Goal: Task Accomplishment & Management: Manage account settings

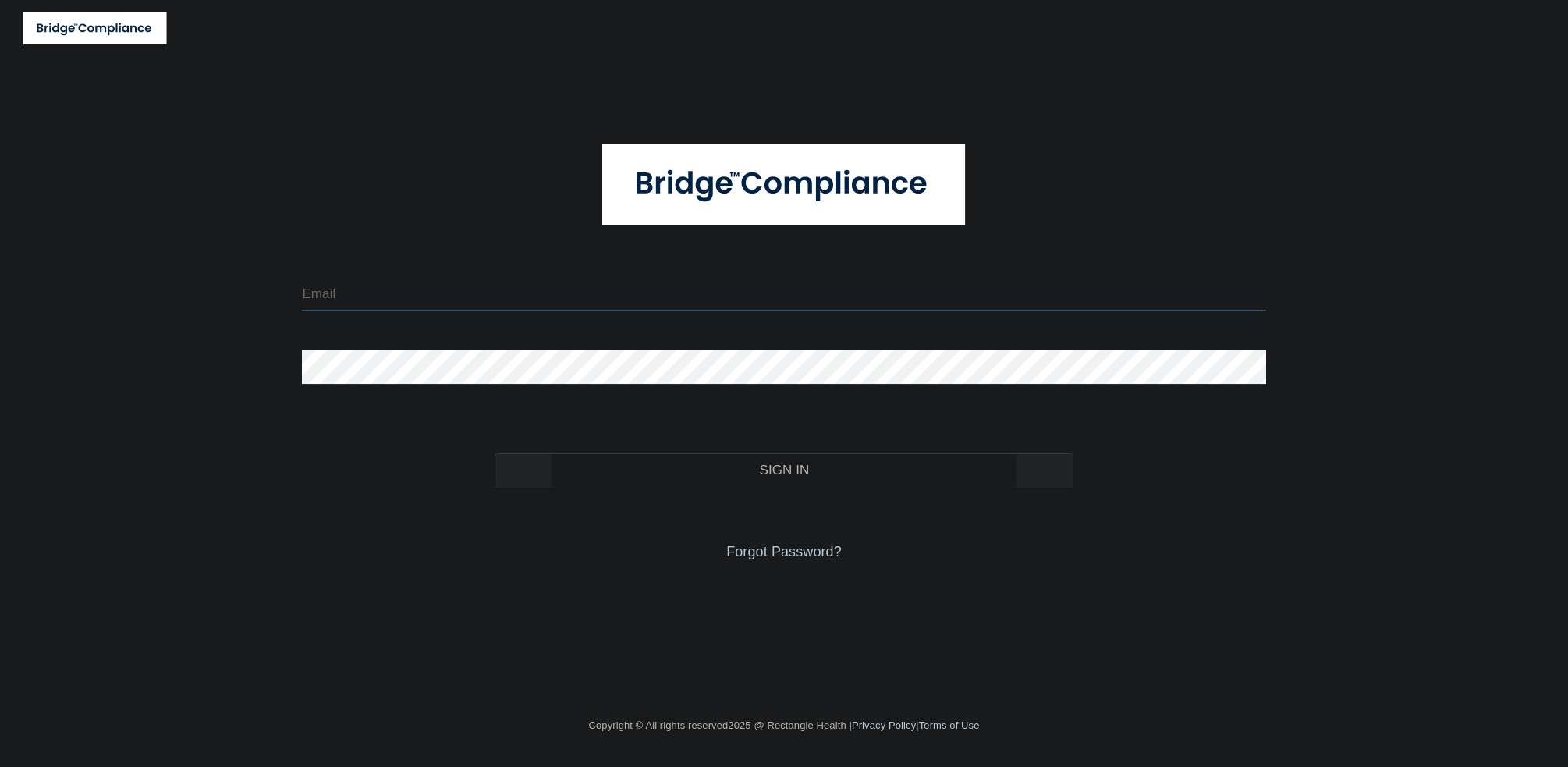
type input "[EMAIL_ADDRESS][DOMAIN_NAME]"
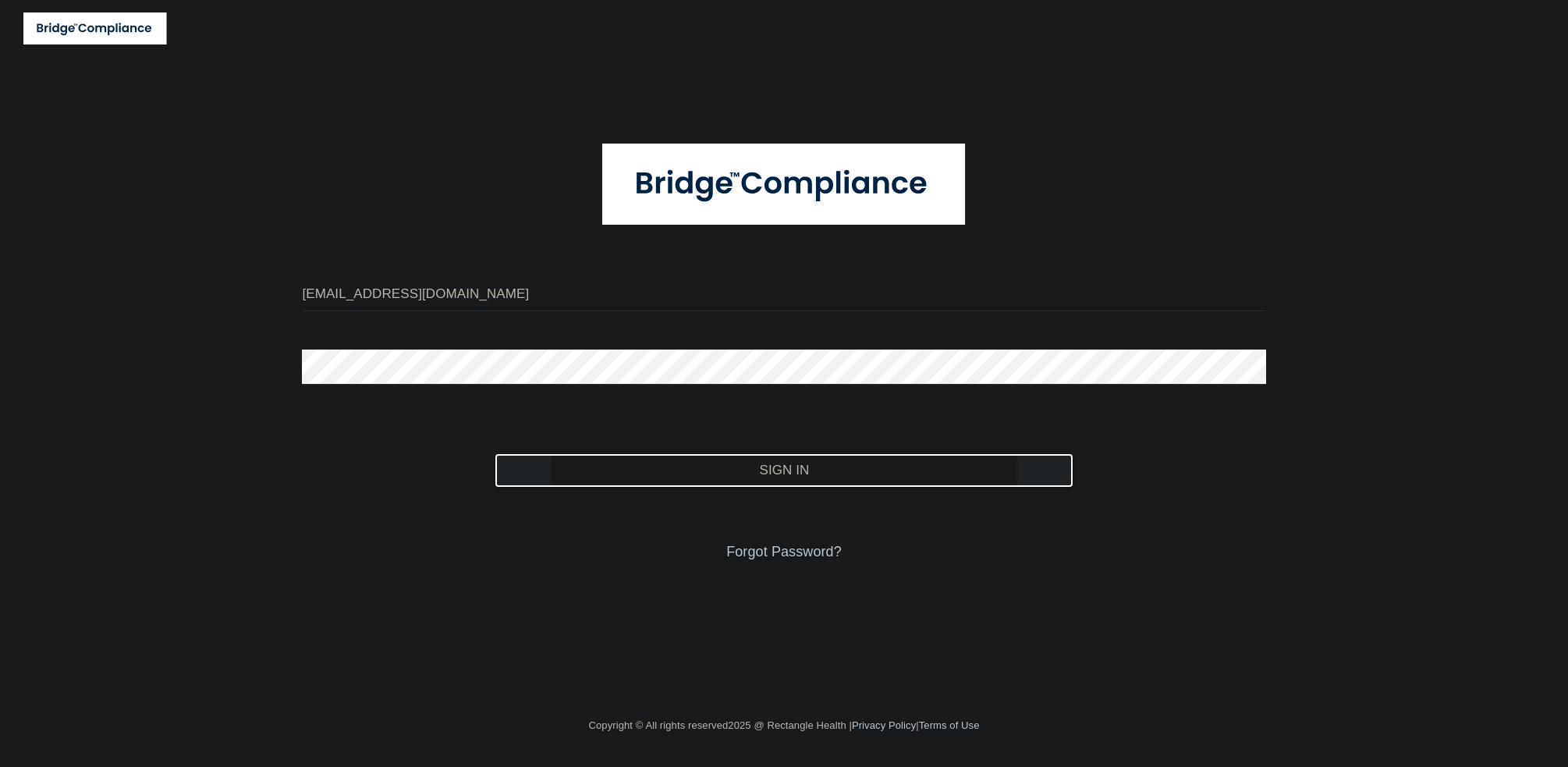
click at [619, 472] on button "Sign In" at bounding box center [784, 471] width 579 height 34
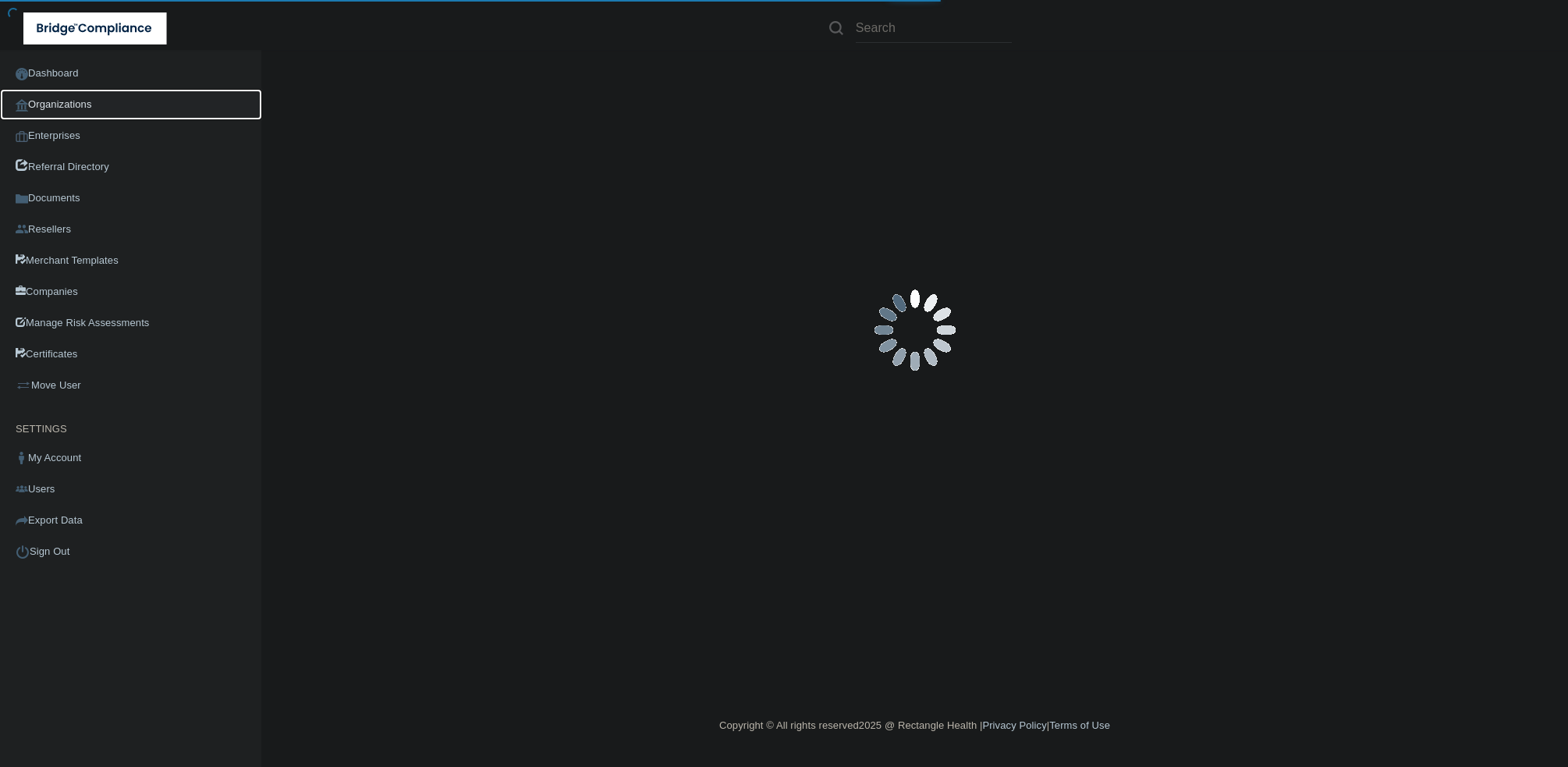
click at [101, 102] on link "Organizations" at bounding box center [131, 105] width 262 height 31
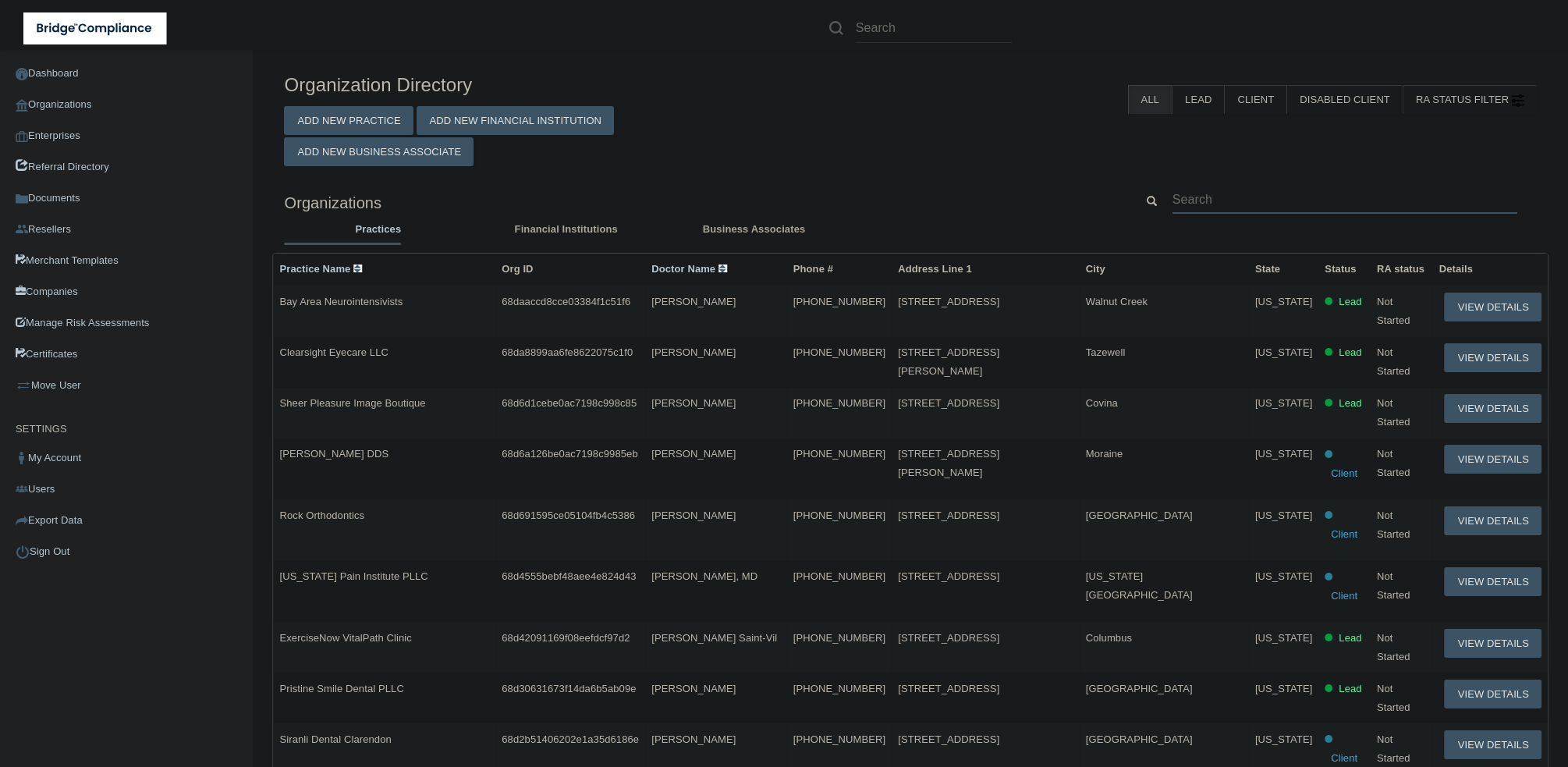
click at [1314, 203] on input "text" at bounding box center [1344, 199] width 345 height 29
paste input "[EMAIL_ADDRESS][DOMAIN_NAME]"
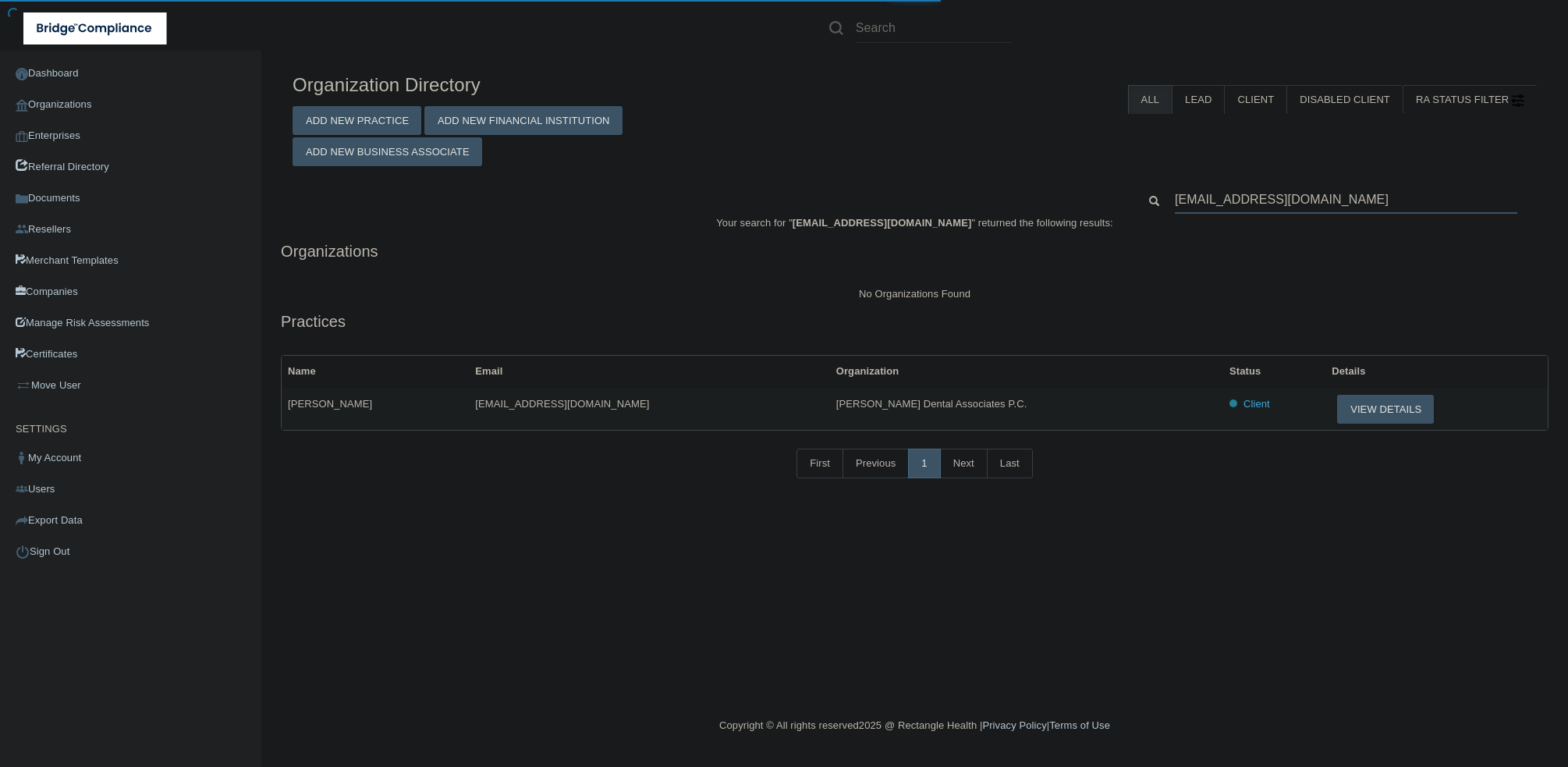
type input "[EMAIL_ADDRESS][DOMAIN_NAME]"
click at [1326, 391] on td "View Details" at bounding box center [1436, 409] width 222 height 43
click at [1337, 414] on button "View Details" at bounding box center [1386, 409] width 97 height 29
drag, startPoint x: 952, startPoint y: 404, endPoint x: 760, endPoint y: 406, distance: 192.0
click at [760, 406] on tr "[PERSON_NAME] [EMAIL_ADDRESS][DOMAIN_NAME] [PERSON_NAME] Dental Associates P.C.…" at bounding box center [915, 409] width 1266 height 43
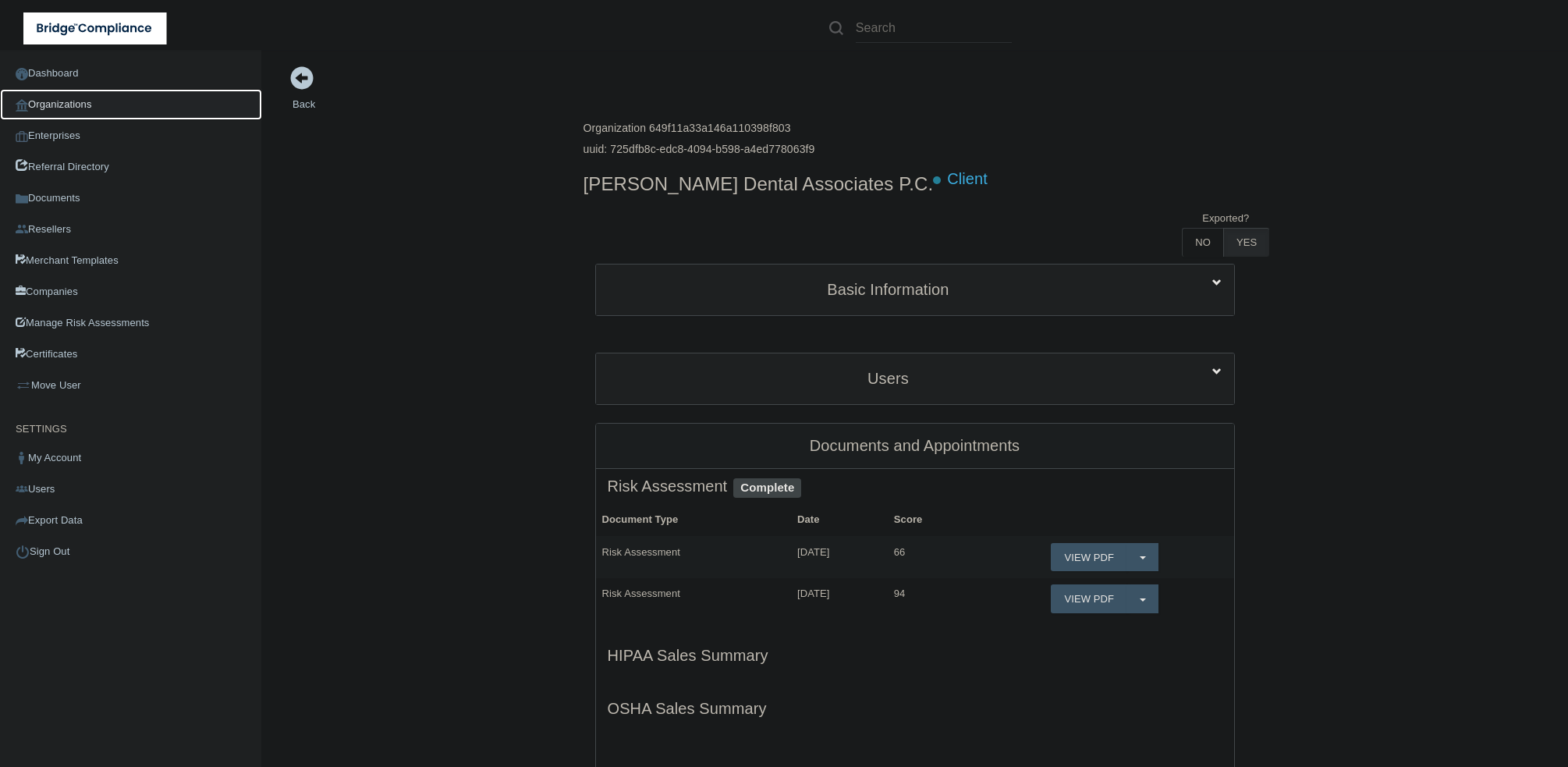
click at [83, 105] on link "Organizations" at bounding box center [131, 105] width 262 height 31
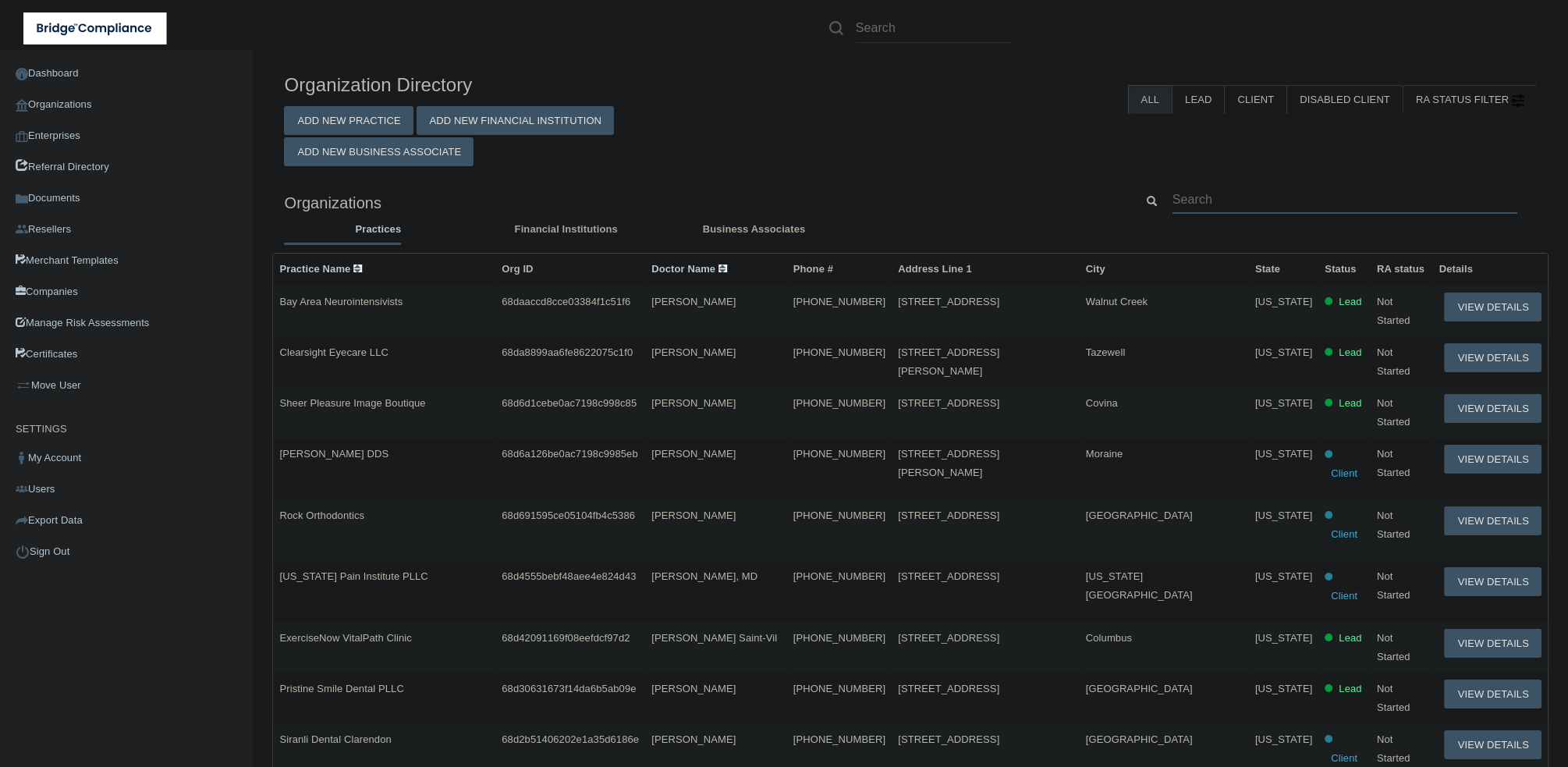
click at [1267, 203] on input "text" at bounding box center [1344, 199] width 345 height 29
paste input "[PERSON_NAME] Dental Associates PC"
type input "[PERSON_NAME] Dental Associates PC"
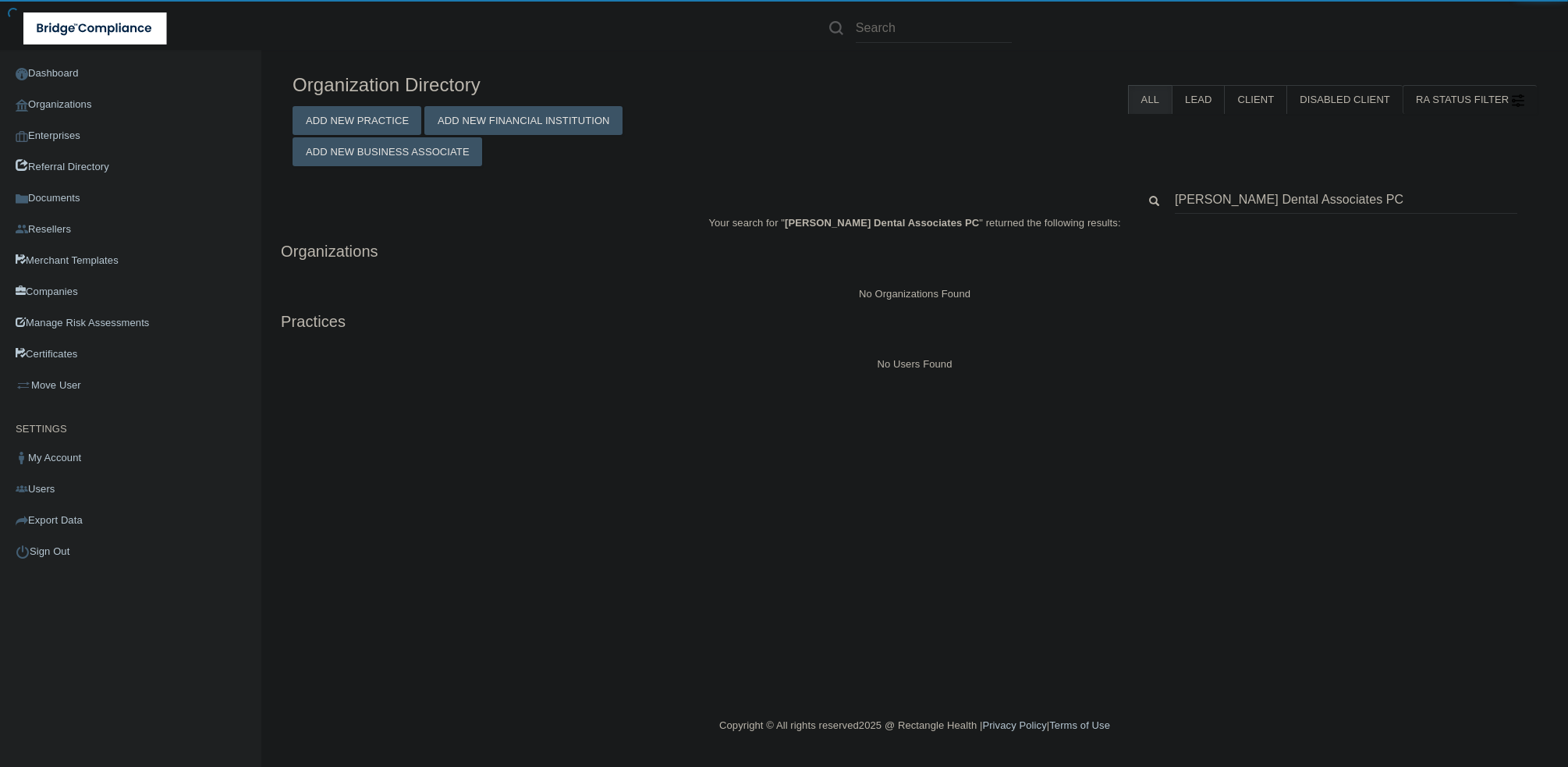
drag, startPoint x: 1273, startPoint y: 198, endPoint x: 1285, endPoint y: 217, distance: 22.5
click at [1273, 200] on input "[PERSON_NAME] Dental Associates PC" at bounding box center [1346, 199] width 343 height 29
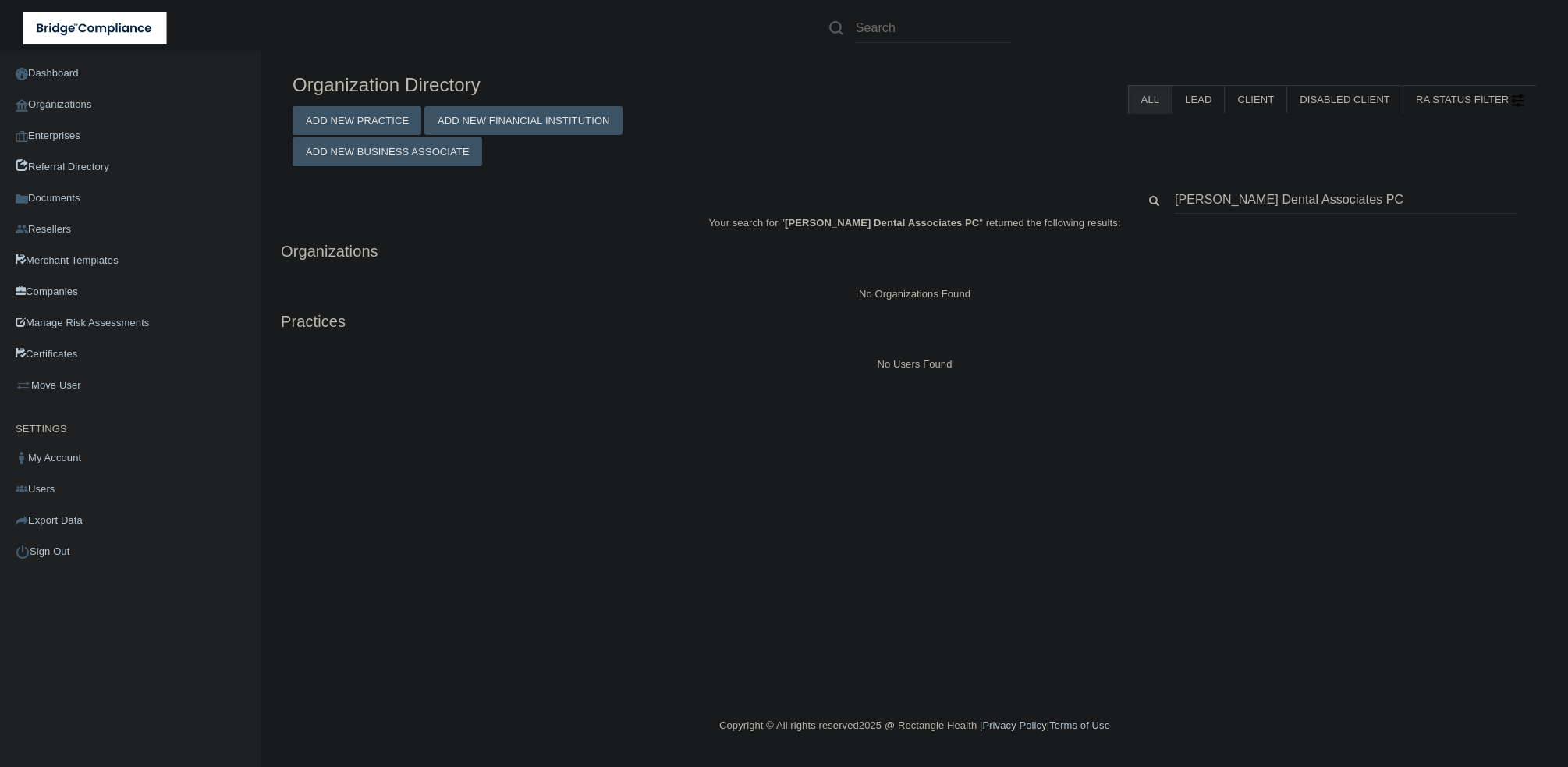
type input "[PERSON_NAME] Dental"
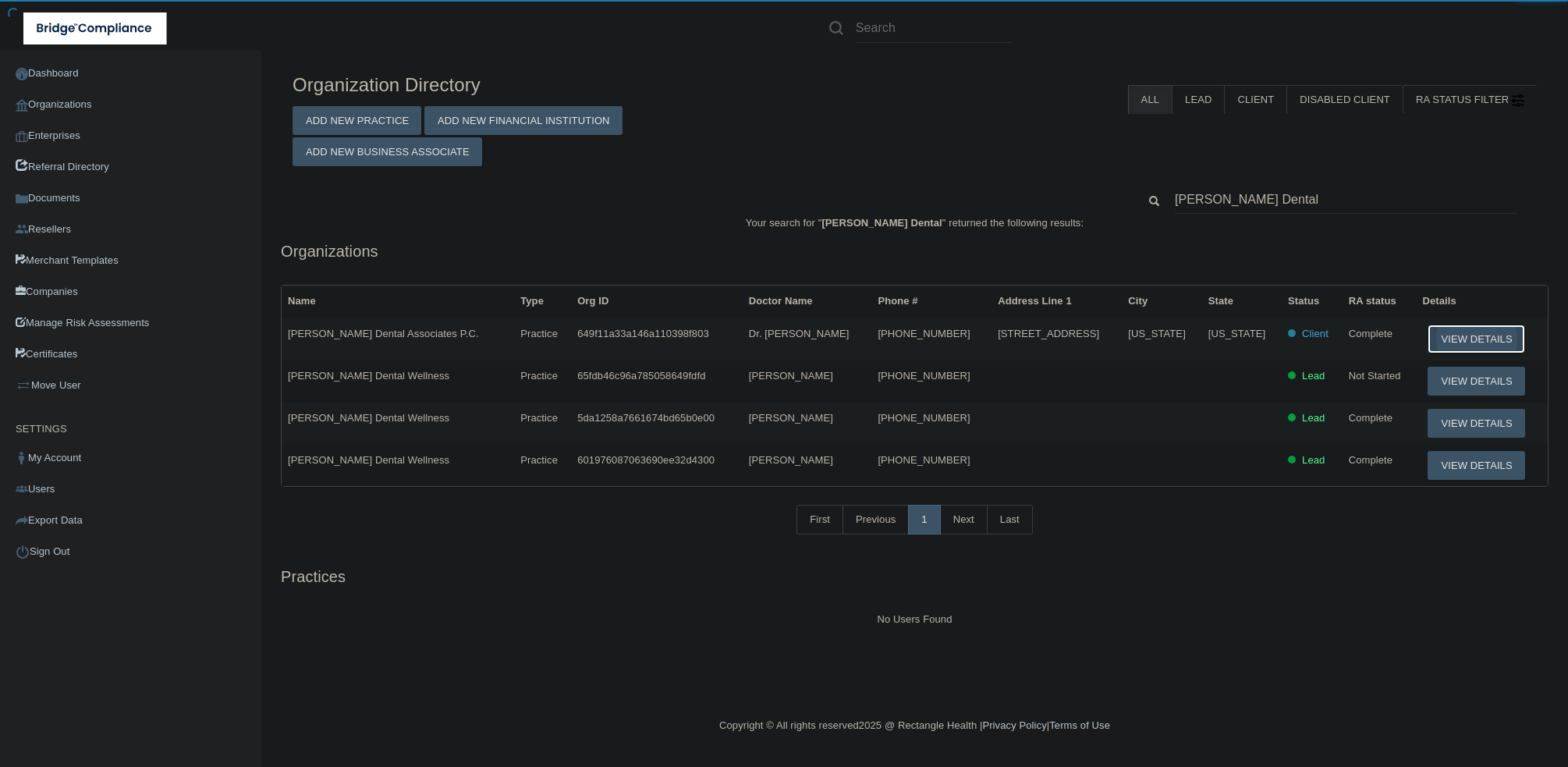
click at [1450, 339] on button "View Details" at bounding box center [1476, 339] width 97 height 29
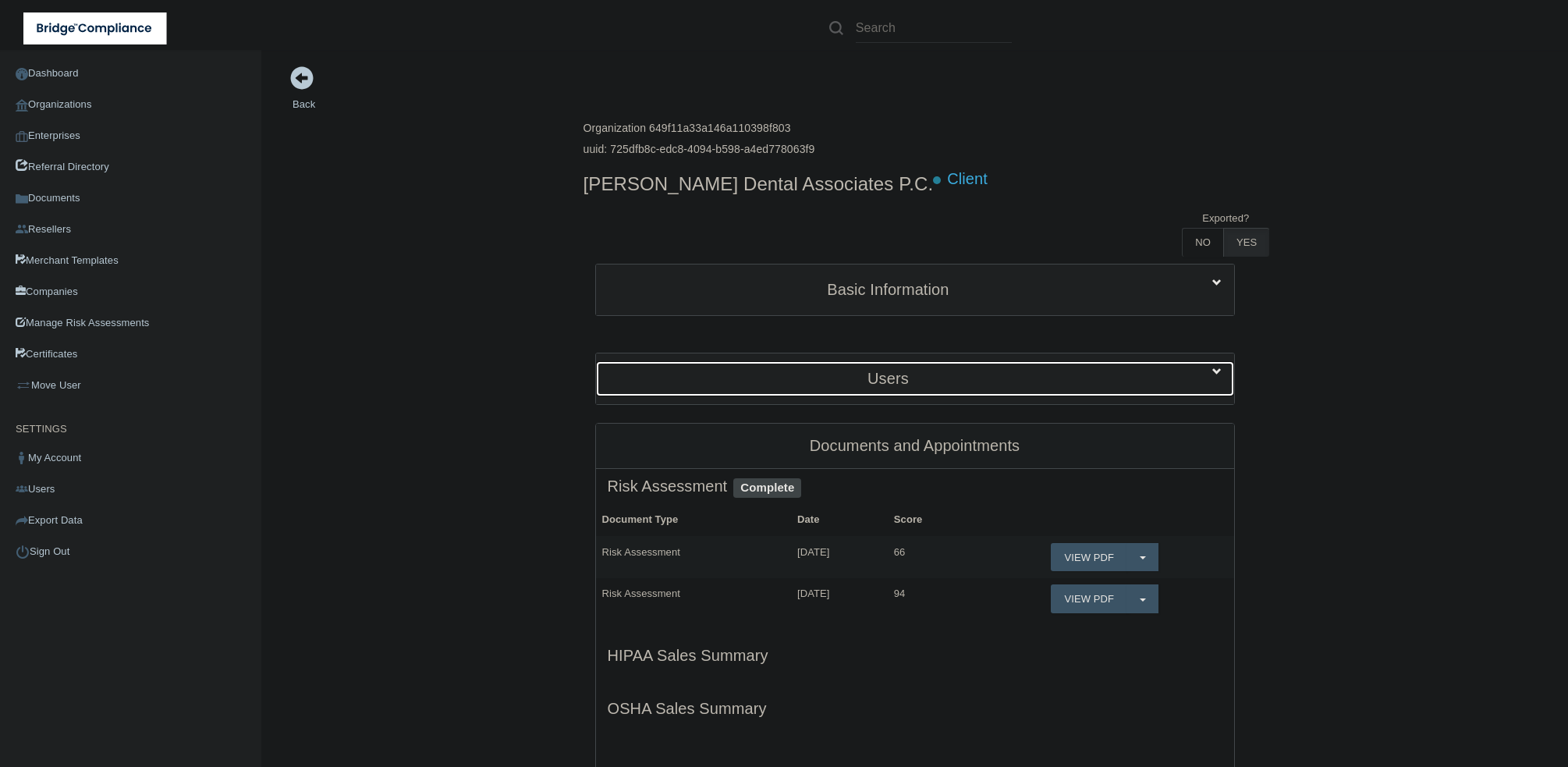
click at [719, 386] on h5 "Users" at bounding box center [888, 379] width 562 height 17
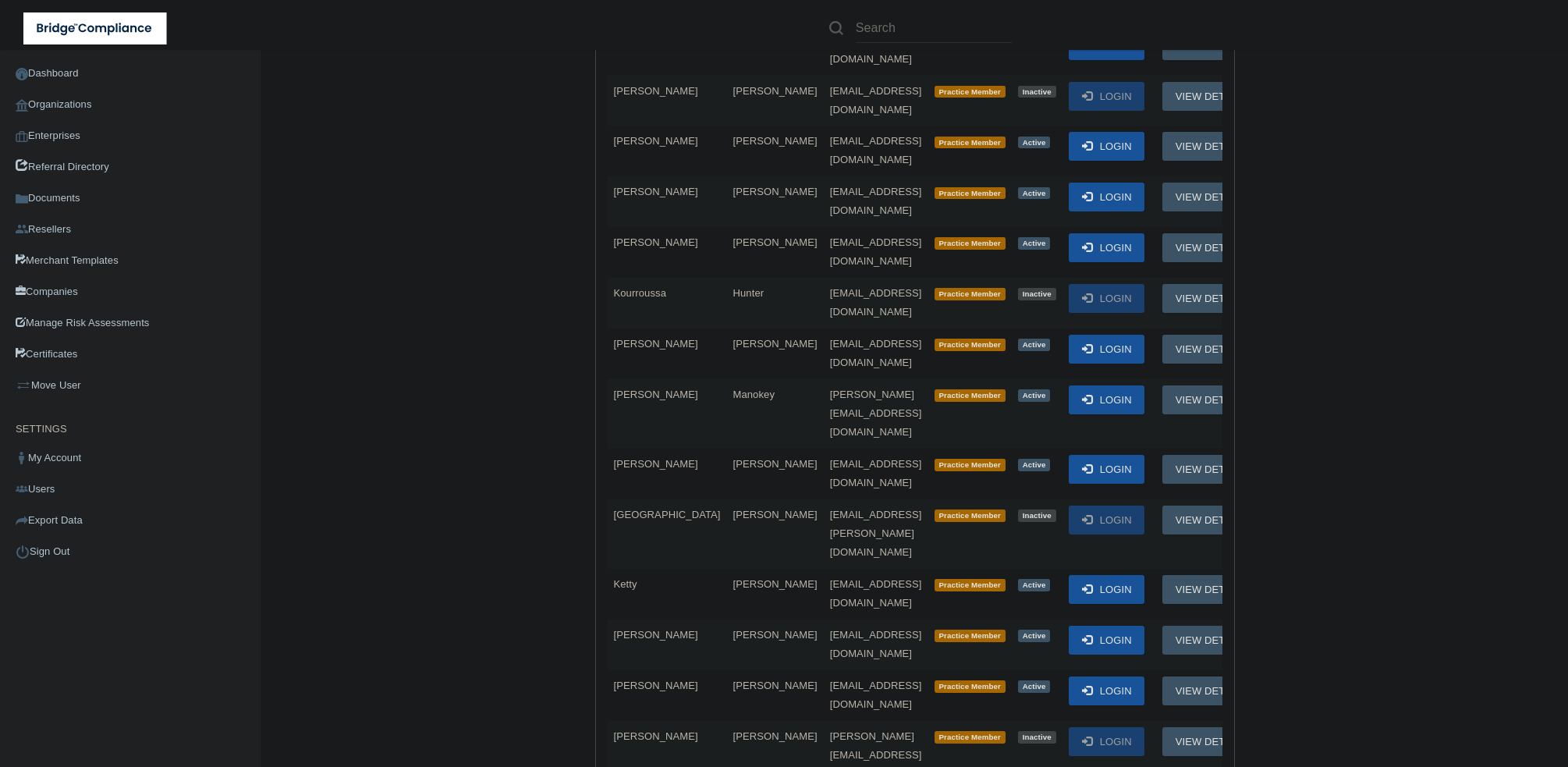
scroll to position [520, 0]
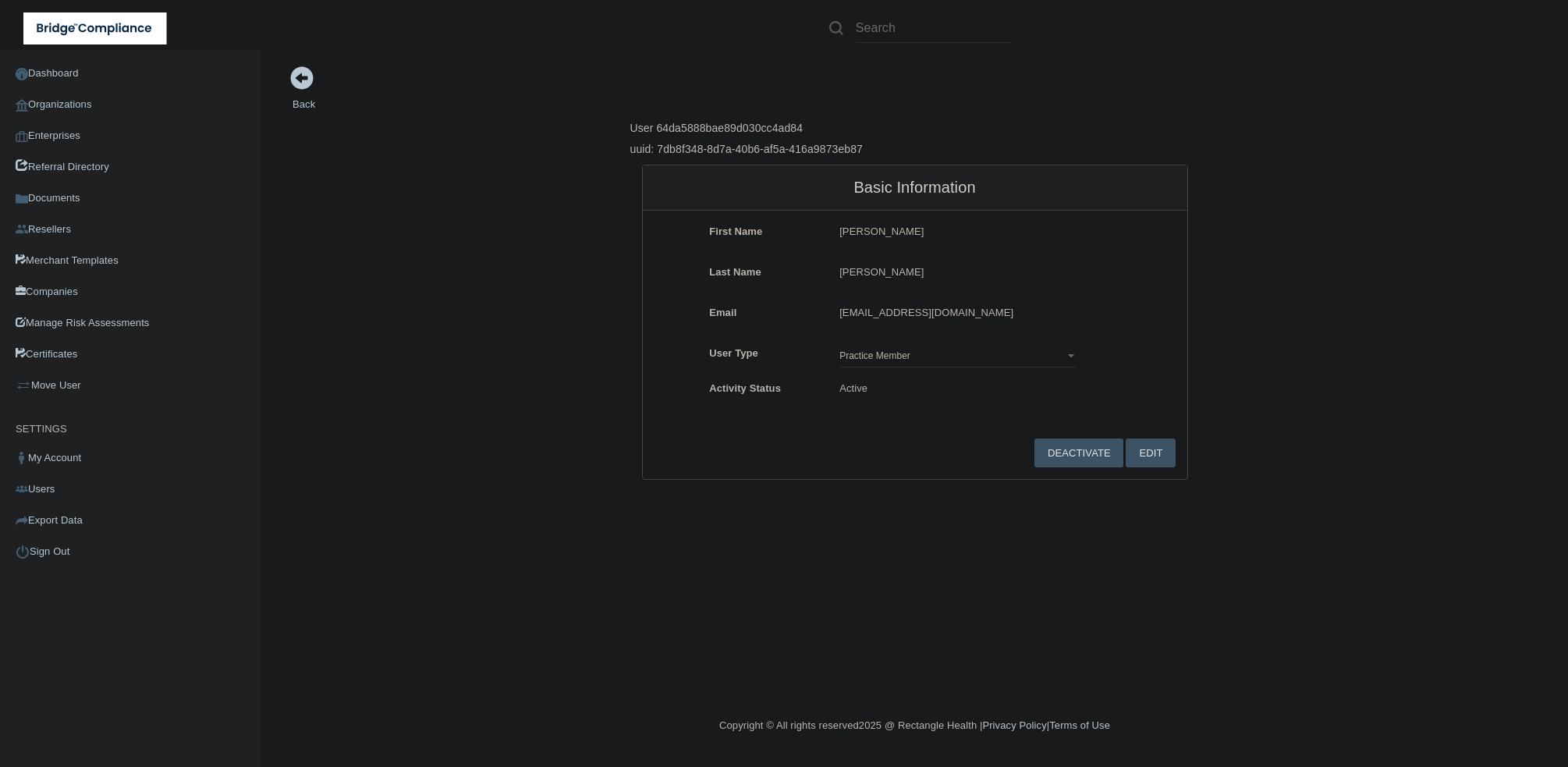
click at [297, 95] on div "Back User 64da5888bae89d030cc4ad84 uuid: 7db8f348-8d7a-40b6-af5a-416a9873eb87 B…" at bounding box center [915, 272] width 1245 height 415
click at [299, 103] on link "Back" at bounding box center [304, 95] width 23 height 31
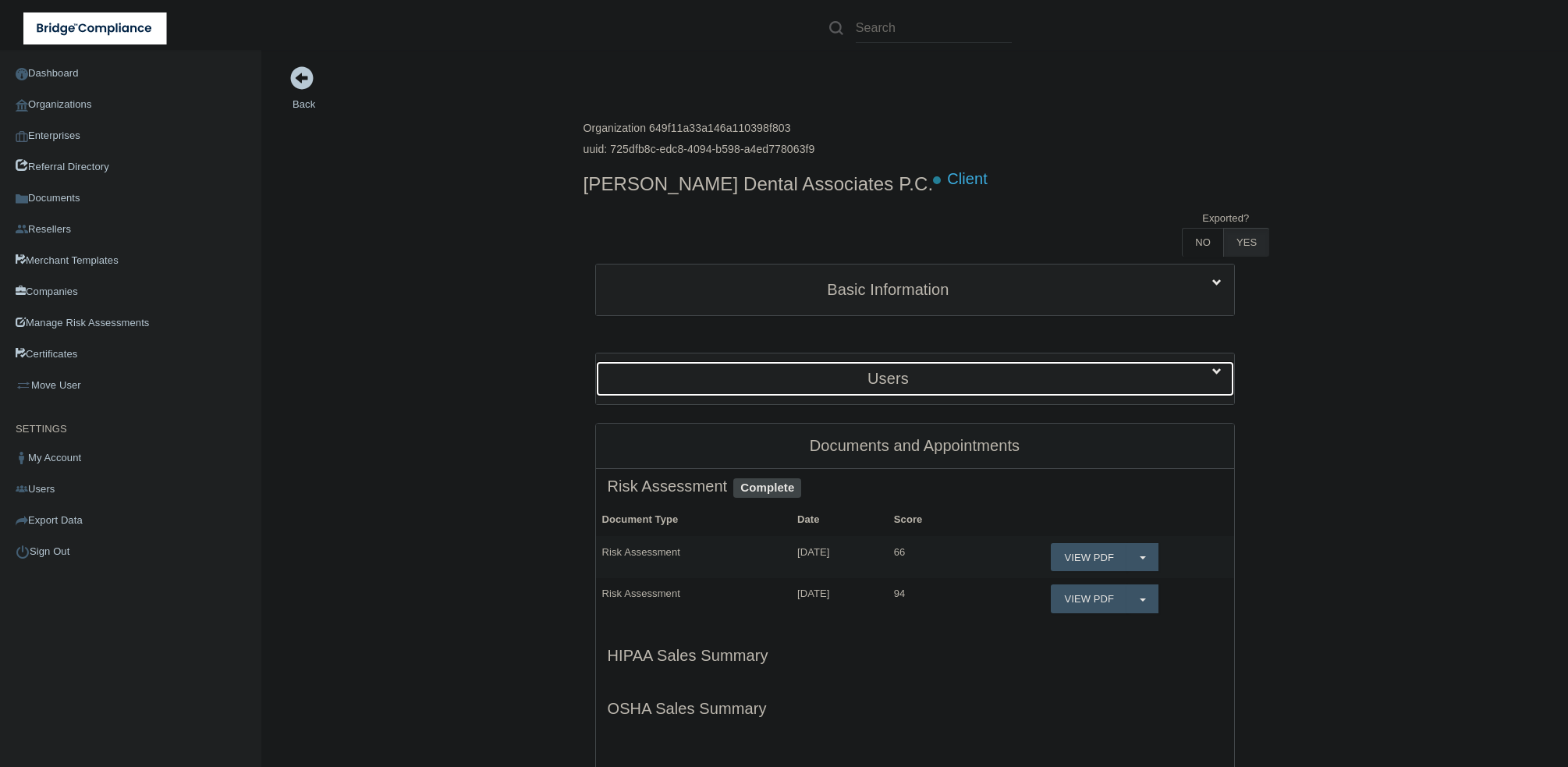
click at [870, 372] on h5 "Users" at bounding box center [888, 379] width 562 height 17
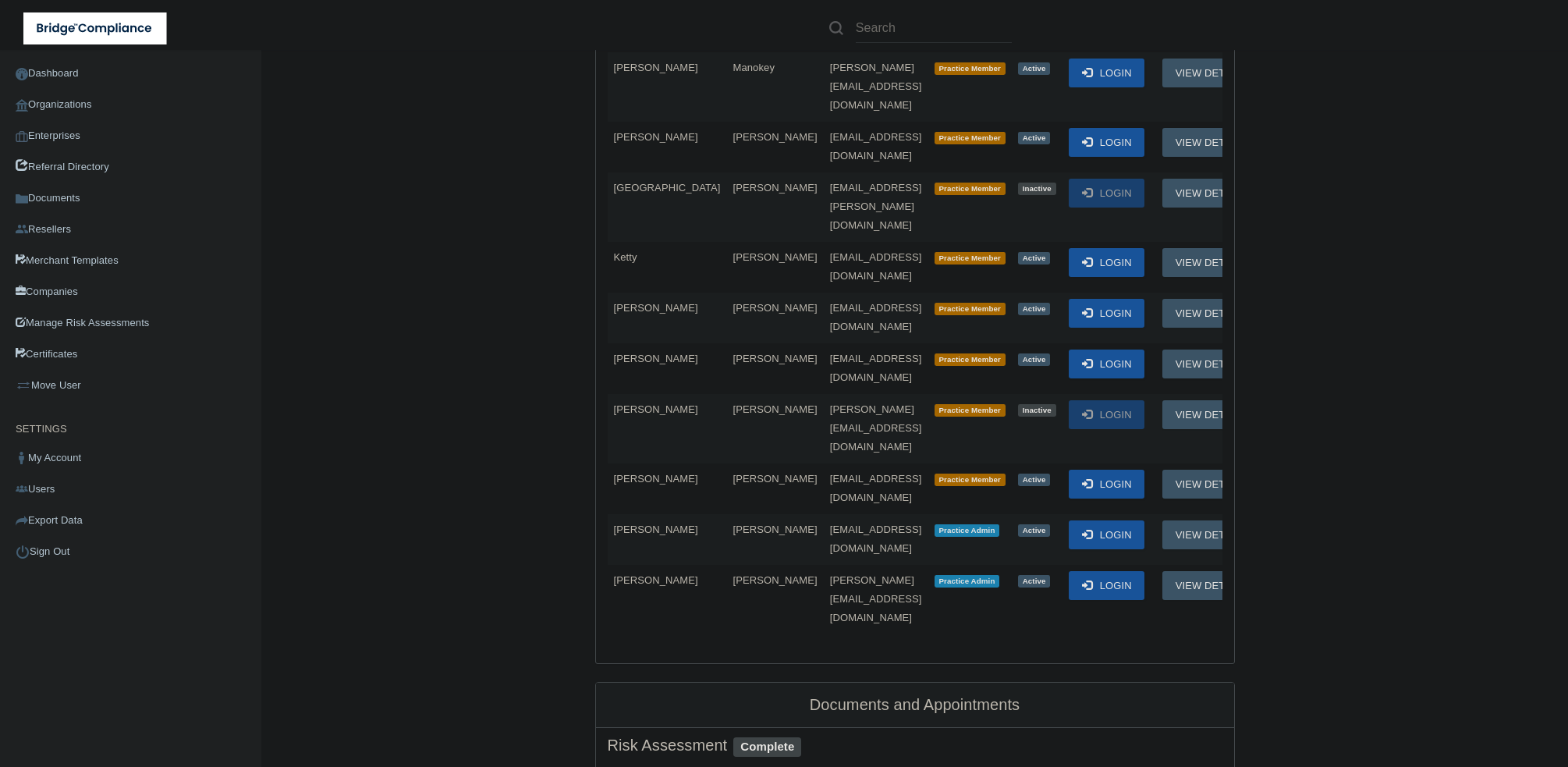
scroll to position [781, 0]
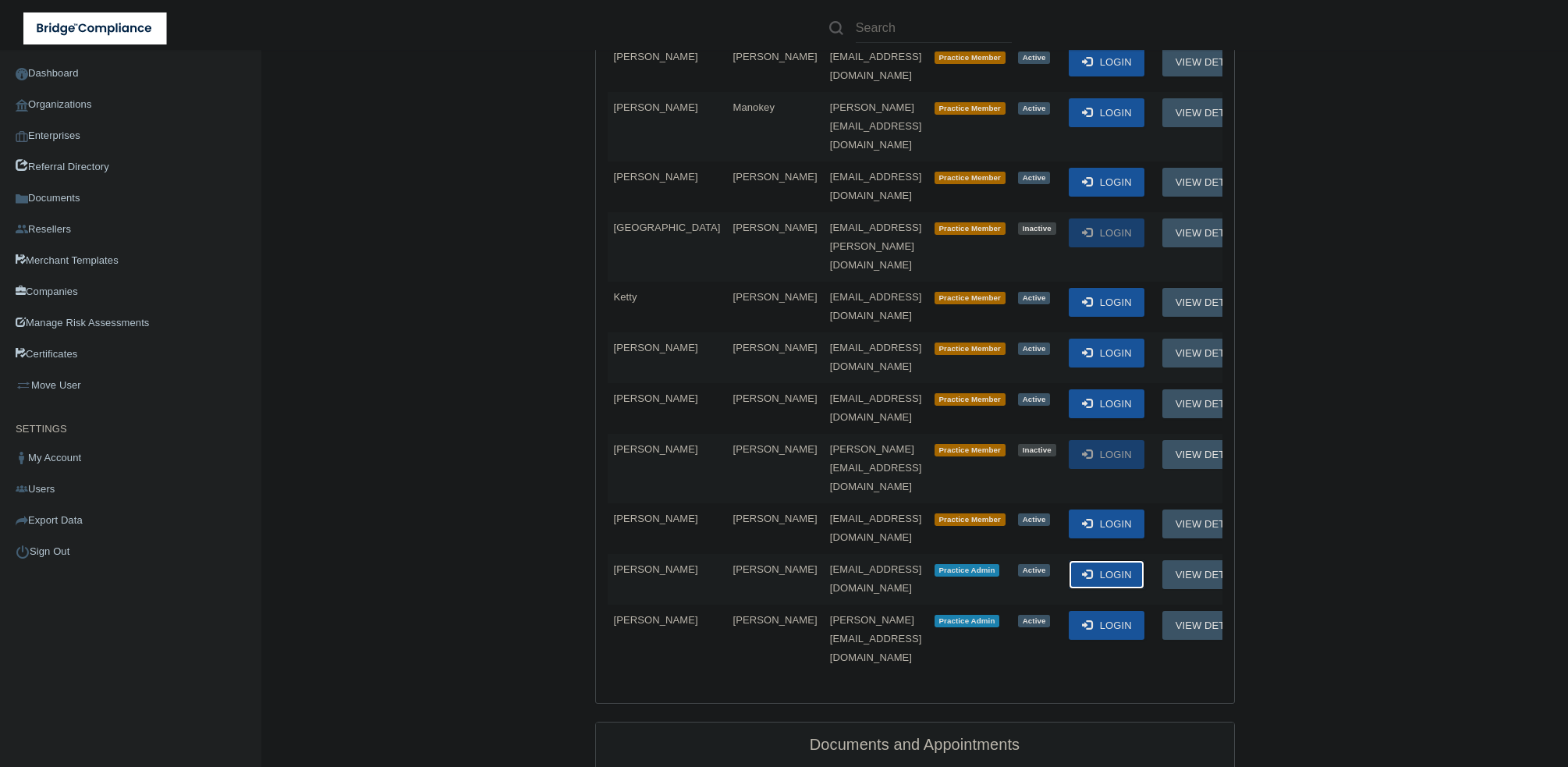
click at [1069, 560] on button "Login" at bounding box center [1106, 575] width 76 height 29
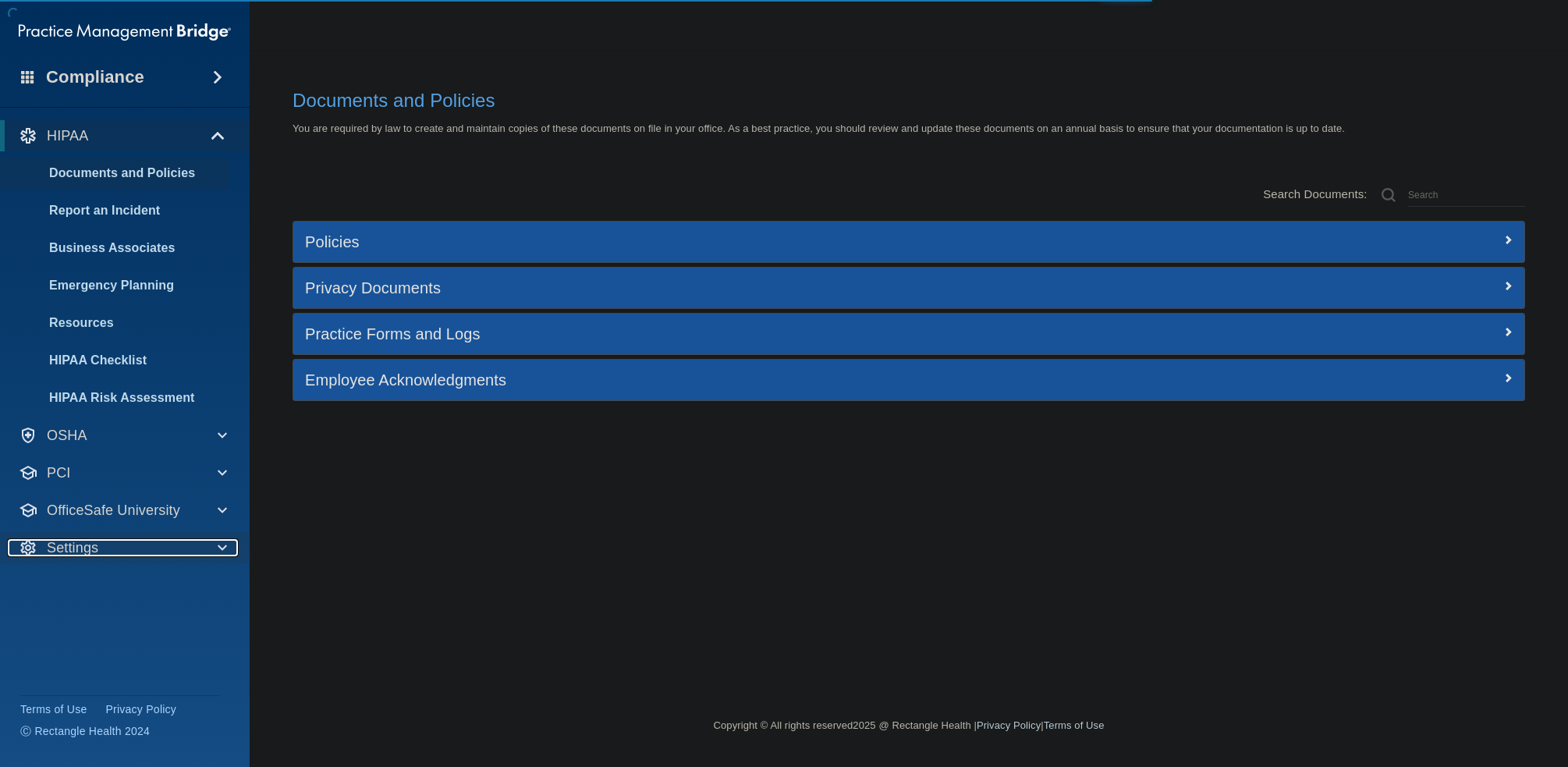
click at [213, 542] on div at bounding box center [220, 548] width 39 height 19
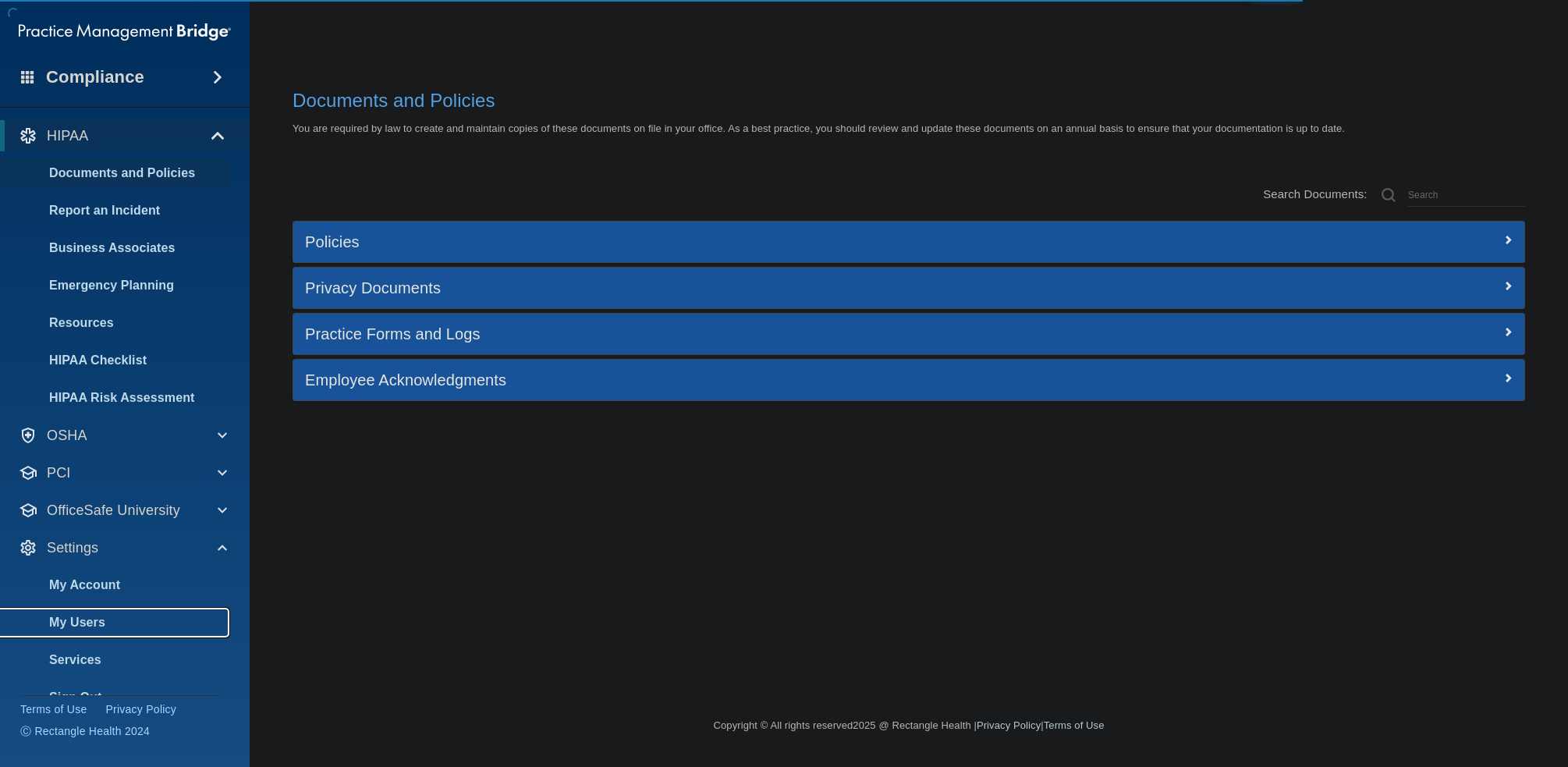
click at [145, 619] on p "My Users" at bounding box center [117, 623] width 213 height 15
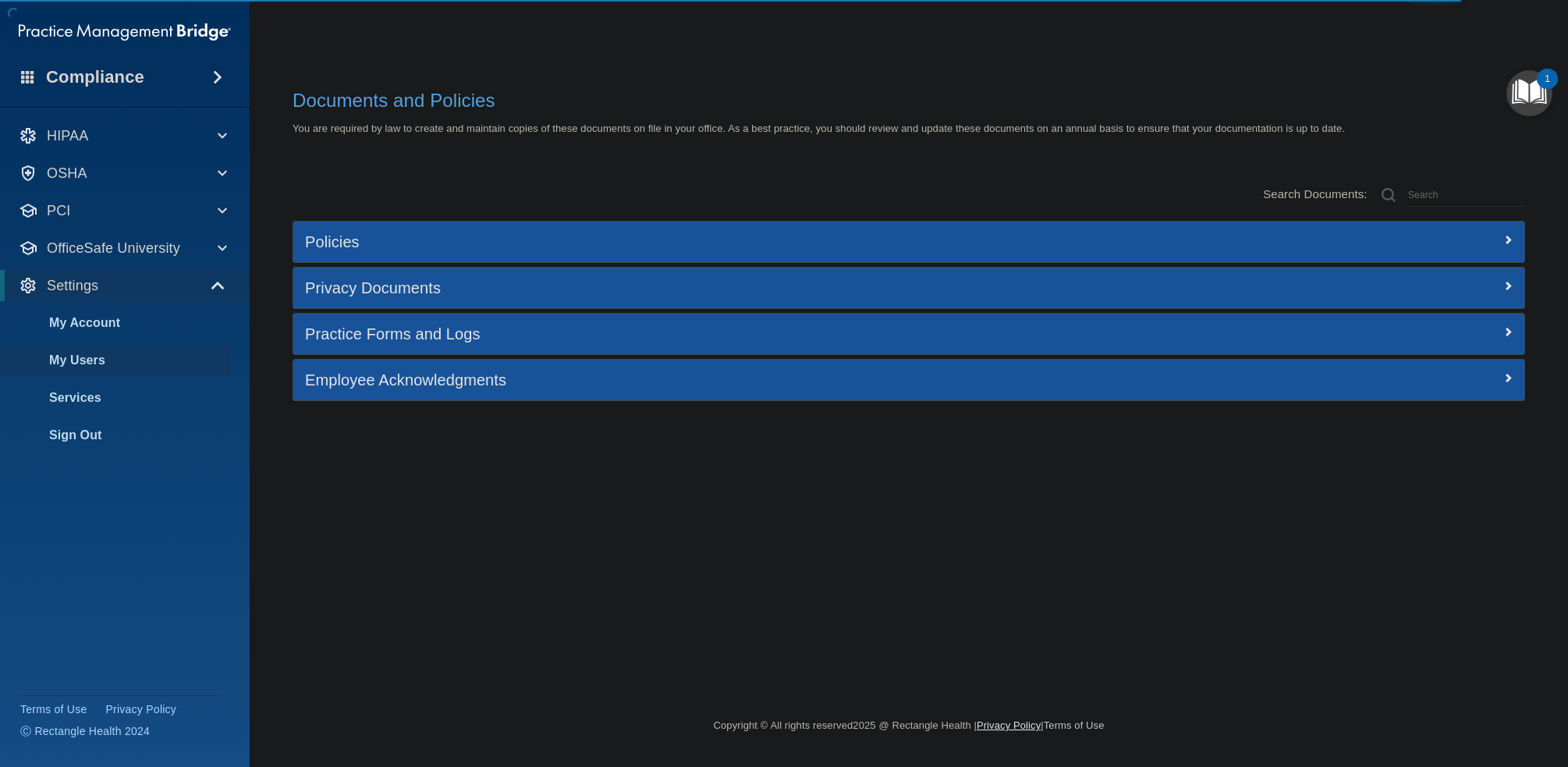
select select "20"
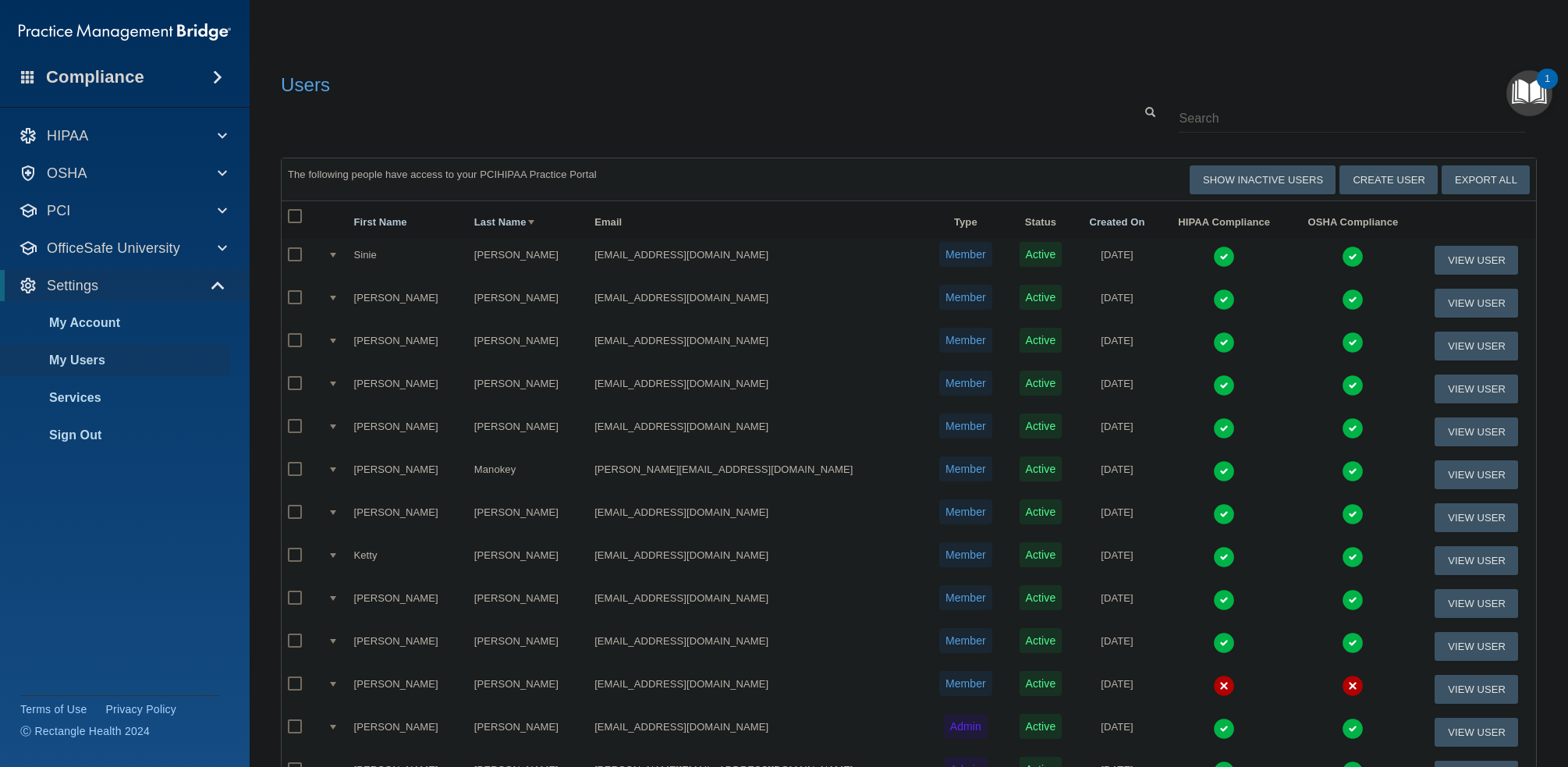
drag, startPoint x: 1266, startPoint y: 53, endPoint x: 1249, endPoint y: 65, distance: 20.8
click at [1266, 53] on main "Users Success! New user created. × Error! The user couldn't be created. × Succe…" at bounding box center [909, 409] width 1319 height 718
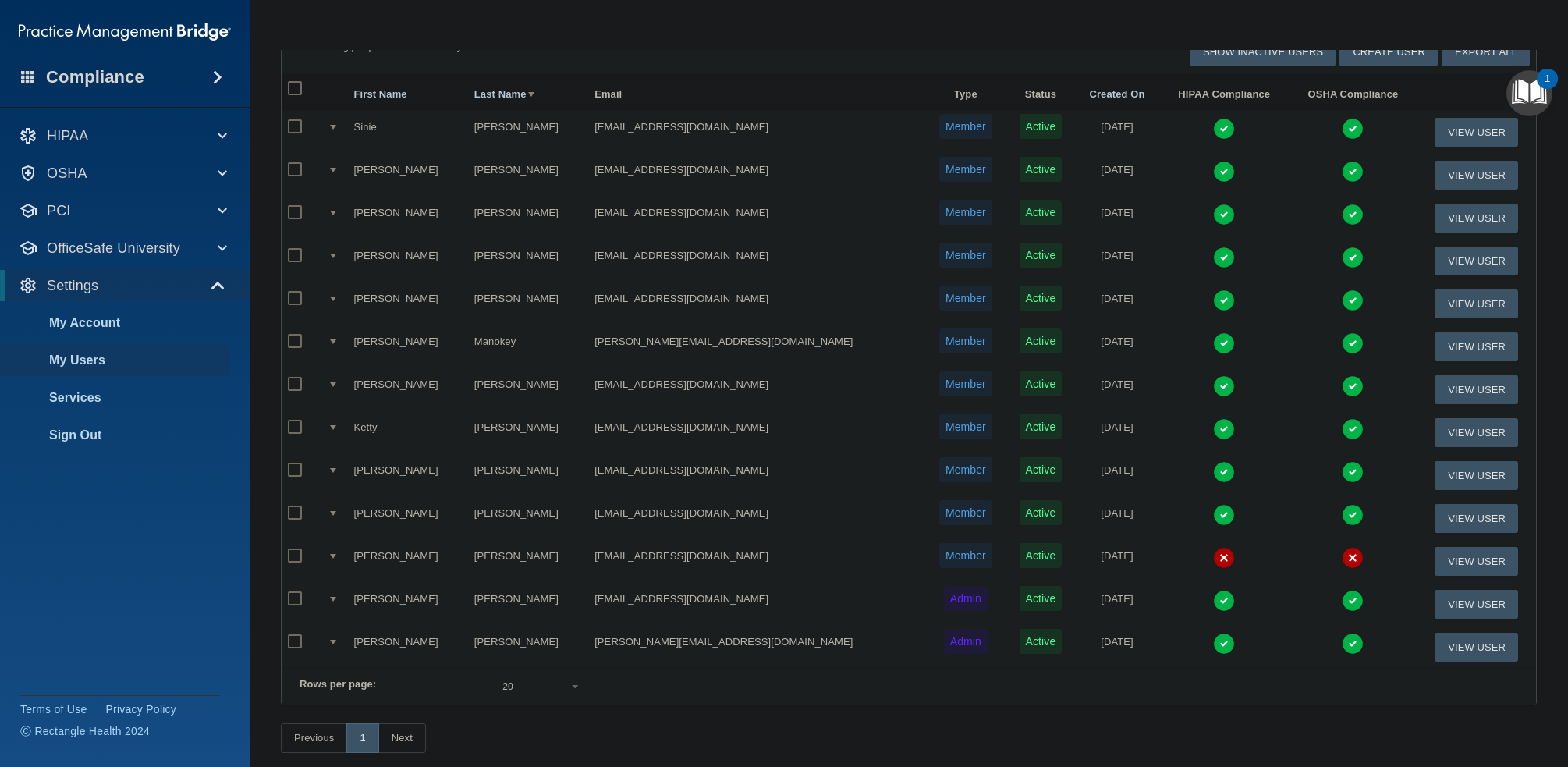
scroll to position [217, 0]
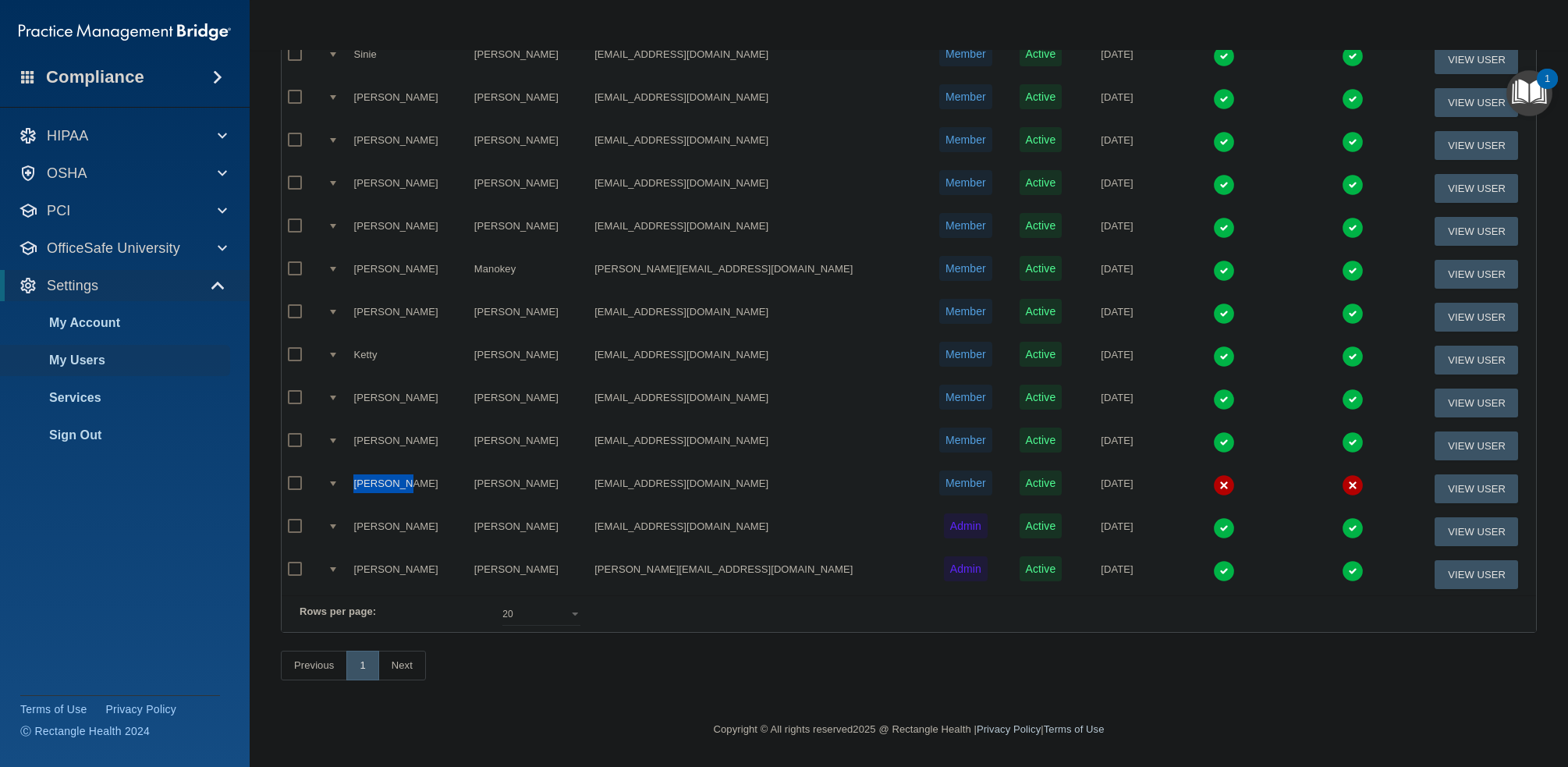
drag, startPoint x: 409, startPoint y: 457, endPoint x: 362, endPoint y: 461, distance: 47.2
click at [362, 467] on td "[PERSON_NAME]" at bounding box center [407, 489] width 120 height 43
copy td "[PERSON_NAME]"
drag, startPoint x: 734, startPoint y: 454, endPoint x: 578, endPoint y: 451, distance: 156.0
click at [578, 467] on tr "Elizabeth Thomas deeva217@hotmail.com Member Active 08/14/2023 View User" at bounding box center [909, 489] width 1255 height 43
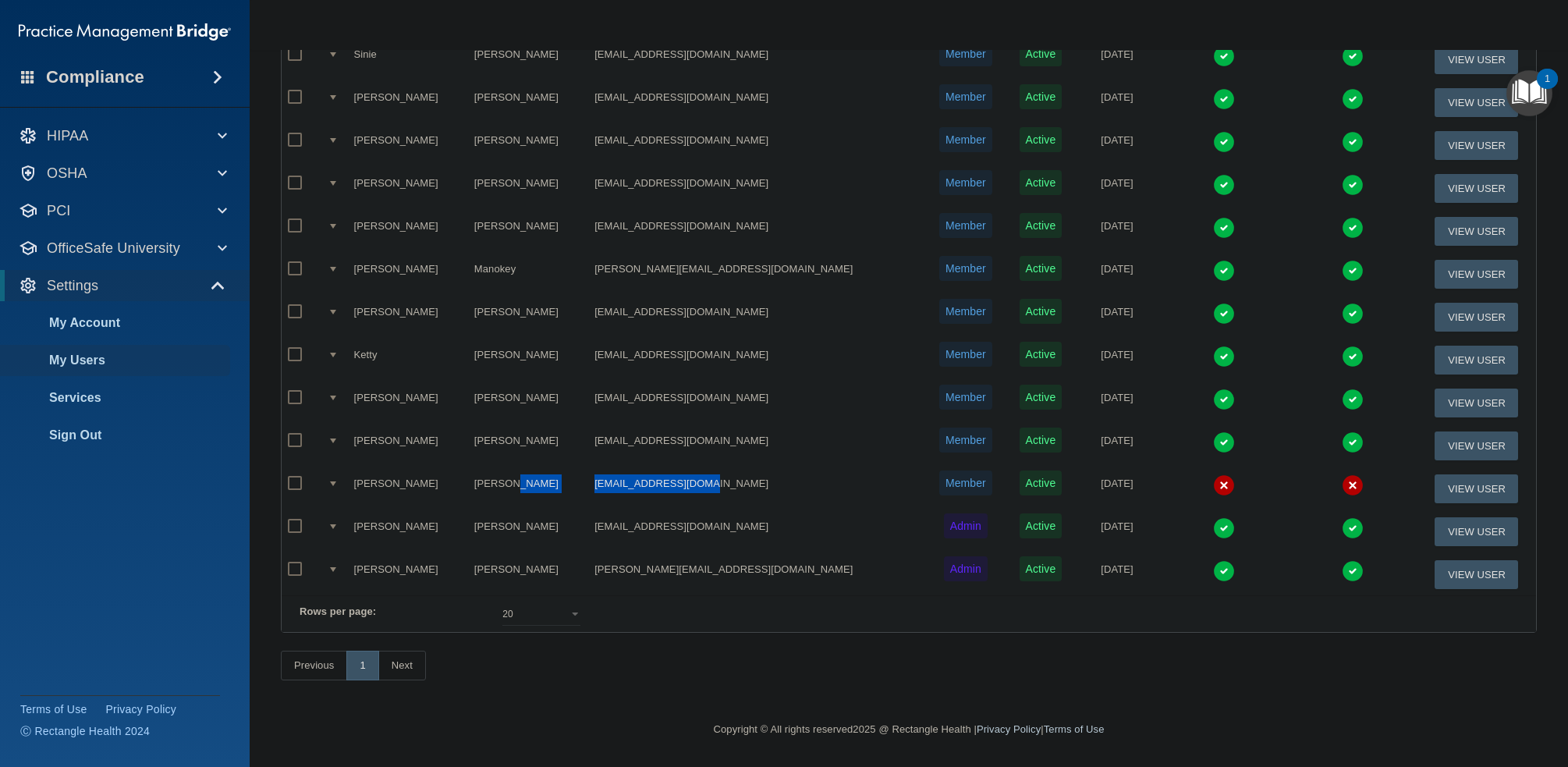
copy tr "[EMAIL_ADDRESS][DOMAIN_NAME]"
click at [1453, 475] on button "View User" at bounding box center [1476, 489] width 83 height 29
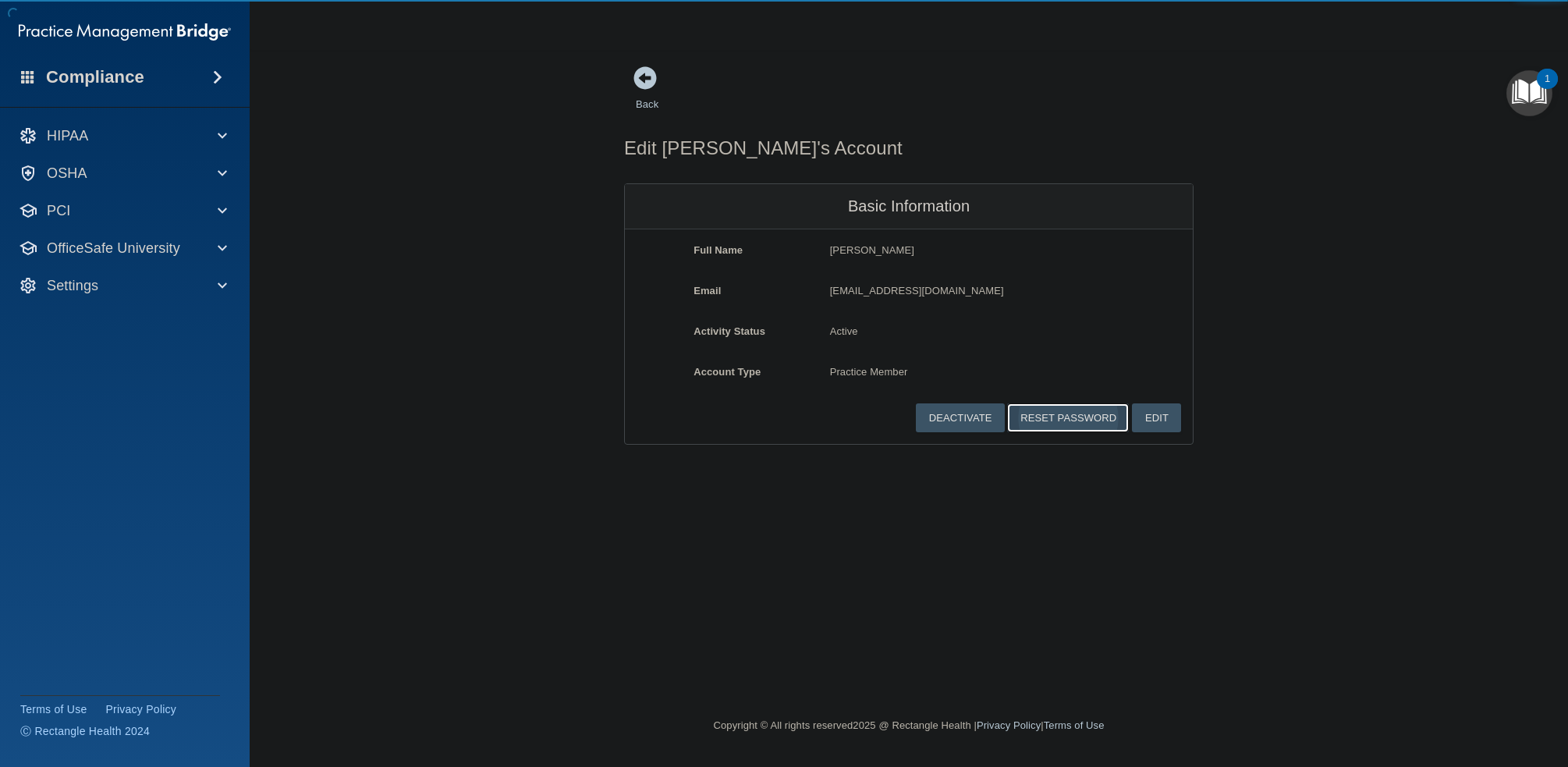
click at [1064, 415] on button "Reset Password" at bounding box center [1068, 418] width 122 height 29
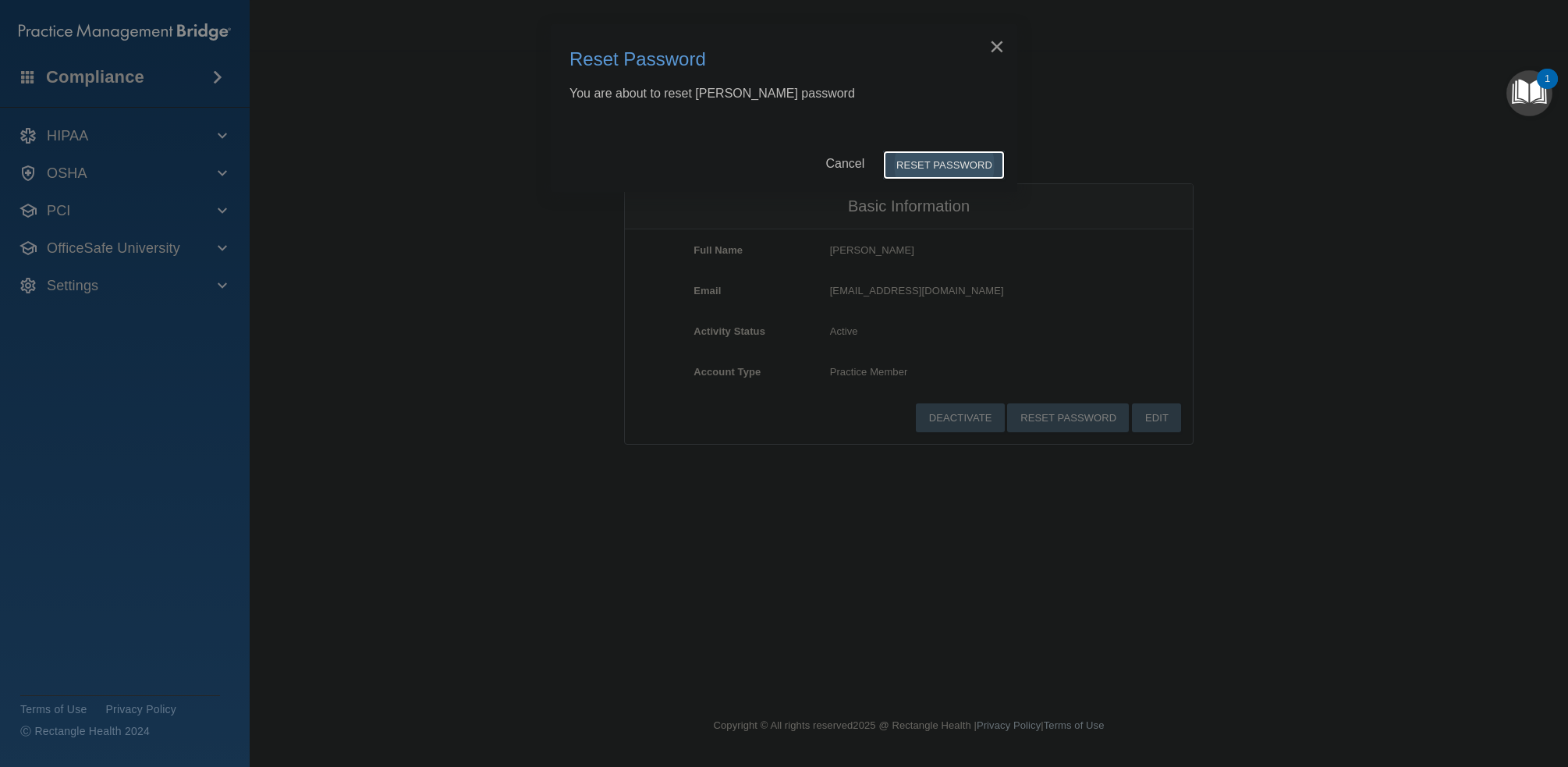
click at [928, 169] on button "Reset Password" at bounding box center [944, 165] width 122 height 29
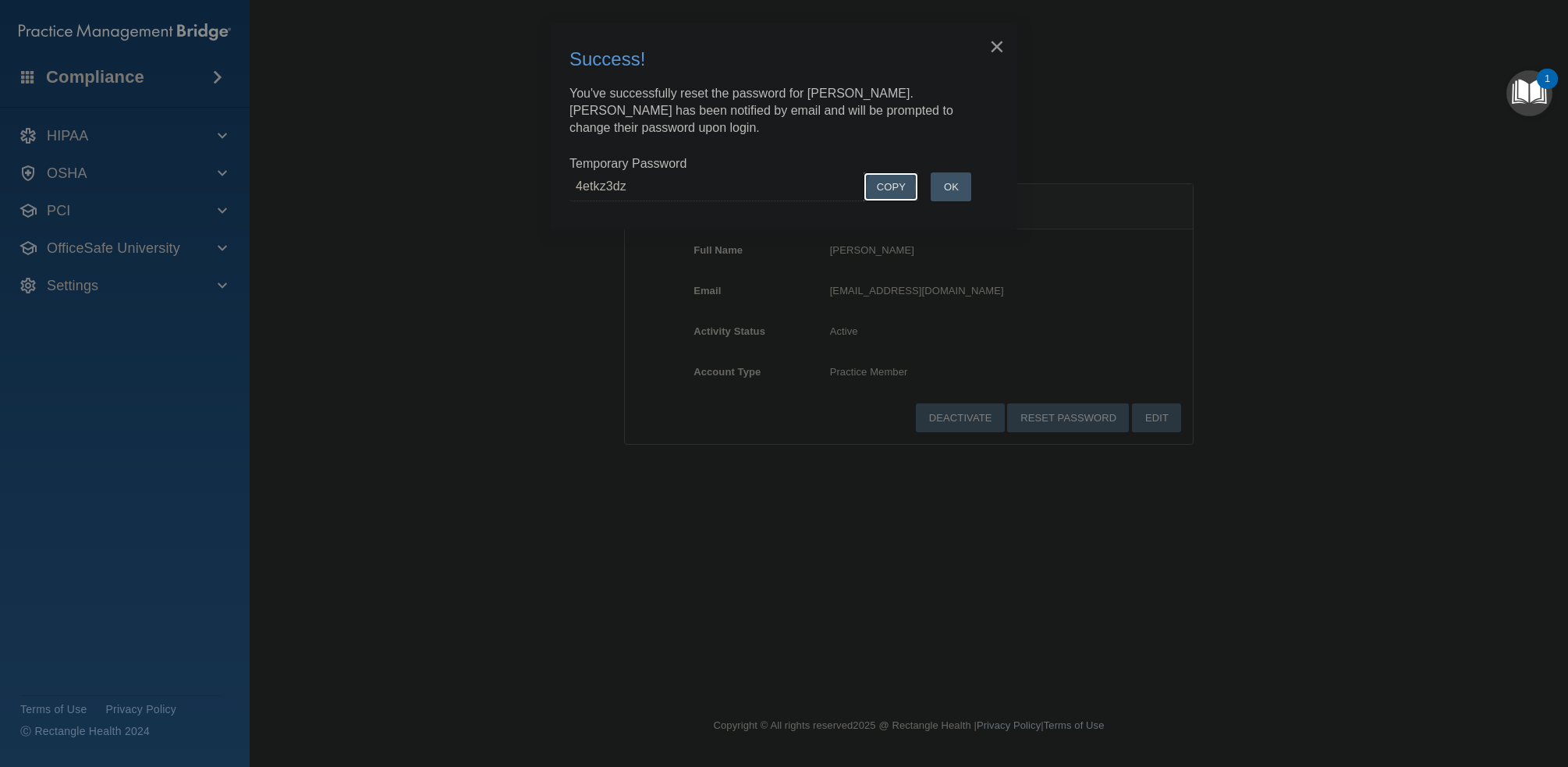
click at [898, 192] on button "COPY" at bounding box center [891, 187] width 54 height 29
drag, startPoint x: 1351, startPoint y: 316, endPoint x: 1309, endPoint y: 298, distance: 45.7
click at [1351, 316] on div "× Close Success! You've successfully reset the password for Elizabeth Thomas. E…" at bounding box center [784, 383] width 1568 height 767
